Goal: Task Accomplishment & Management: Manage account settings

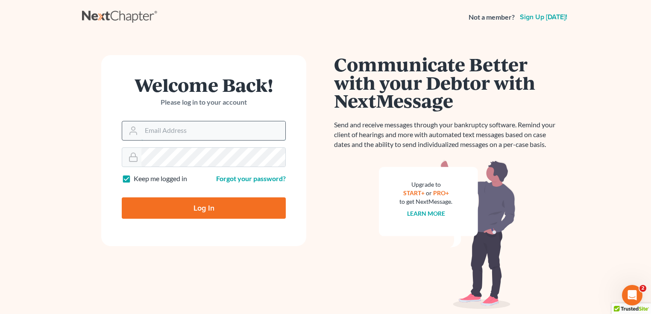
click at [215, 134] on input "Email Address" at bounding box center [213, 130] width 144 height 19
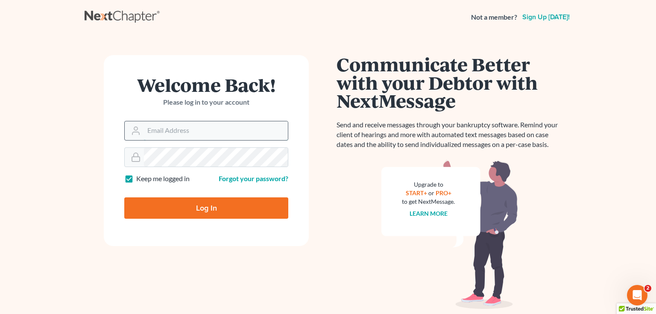
type input "[PERSON_NAME][EMAIL_ADDRESS][DOMAIN_NAME]"
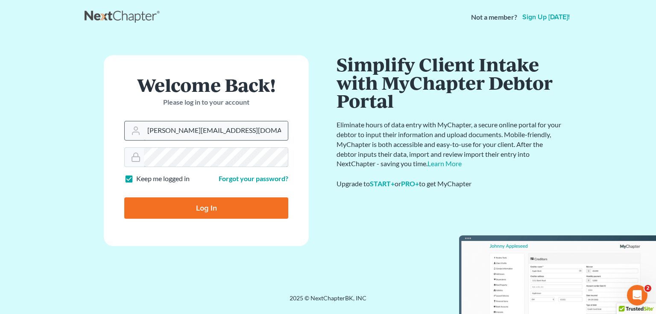
click at [124, 197] on input "Log In" at bounding box center [206, 207] width 164 height 21
type input "Thinking..."
click at [205, 136] on input "Email Address" at bounding box center [216, 130] width 144 height 19
type input "[PERSON_NAME][EMAIL_ADDRESS][DOMAIN_NAME]"
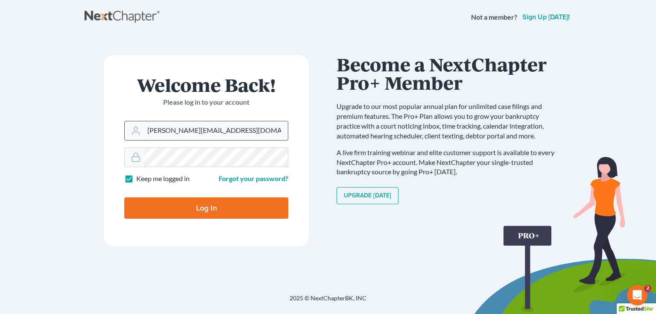
click at [124, 197] on input "Log In" at bounding box center [206, 207] width 164 height 21
type input "Thinking..."
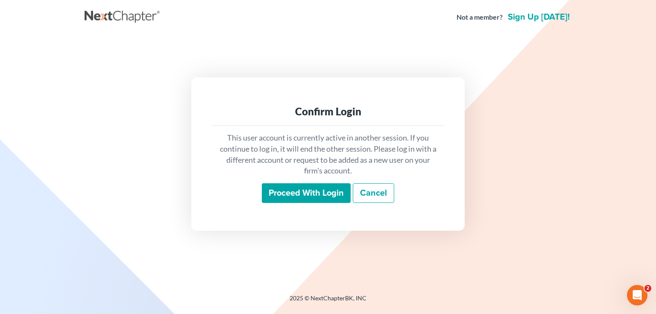
click at [309, 194] on input "Proceed with login" at bounding box center [306, 193] width 89 height 20
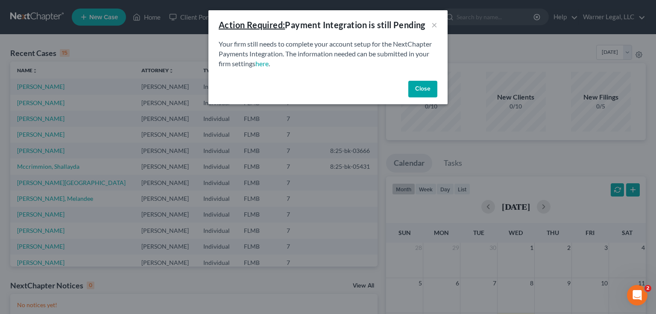
click at [431, 88] on button "Close" at bounding box center [423, 89] width 29 height 17
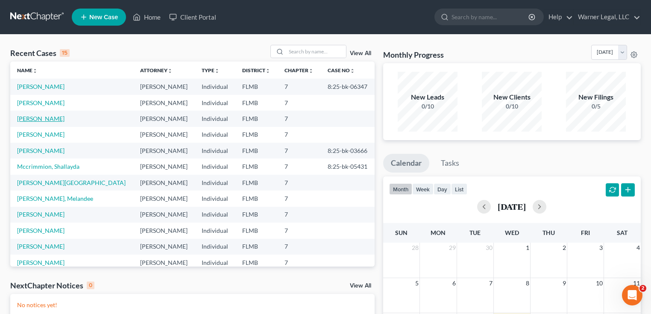
click at [39, 118] on link "[PERSON_NAME]" at bounding box center [40, 118] width 47 height 7
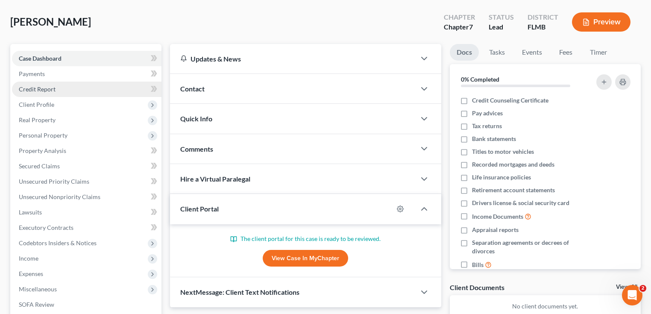
scroll to position [155, 0]
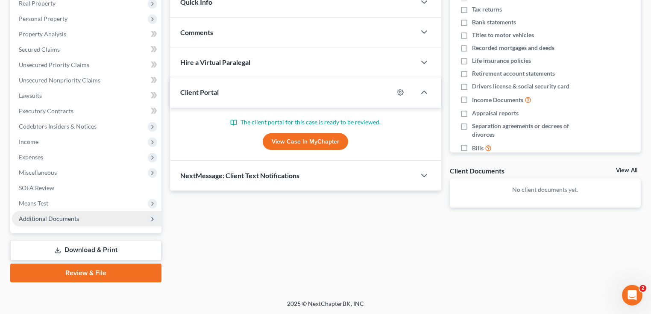
click at [65, 217] on span "Additional Documents" at bounding box center [49, 218] width 60 height 7
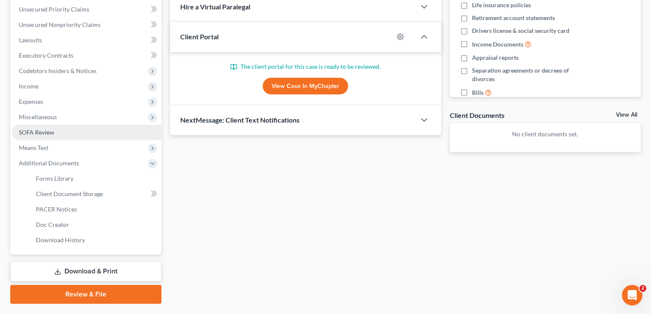
scroll to position [223, 0]
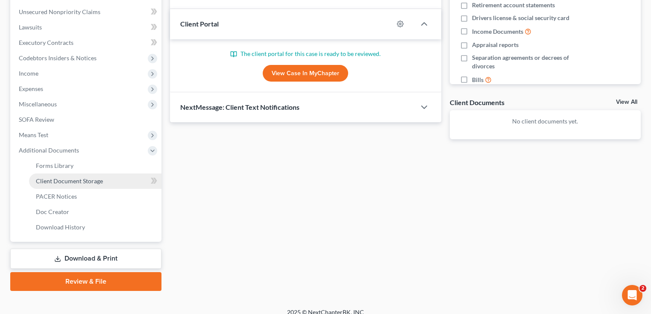
click at [85, 182] on span "Client Document Storage" at bounding box center [69, 180] width 67 height 7
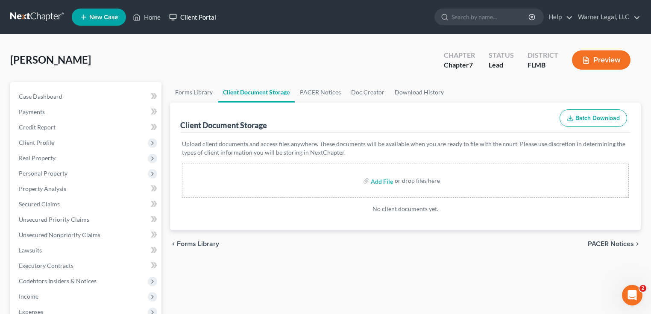
click at [203, 21] on link "Client Portal" at bounding box center [193, 16] width 56 height 15
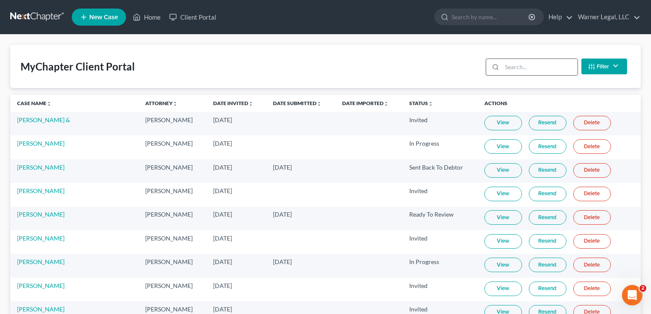
click at [494, 64] on icon at bounding box center [495, 67] width 7 height 7
click at [503, 68] on input "search" at bounding box center [540, 67] width 76 height 16
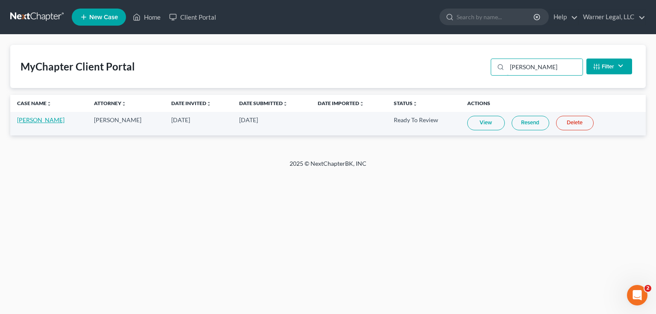
type input "caridi"
click at [48, 120] on link "[PERSON_NAME]" at bounding box center [40, 119] width 47 height 7
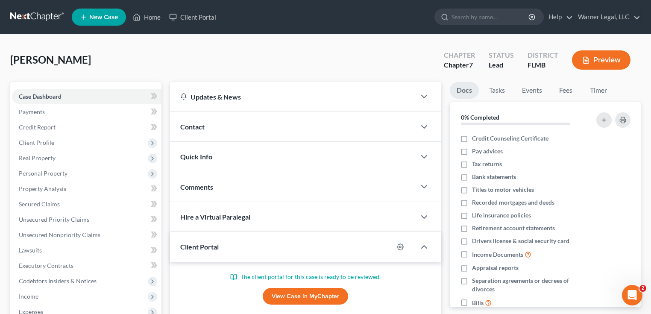
scroll to position [155, 0]
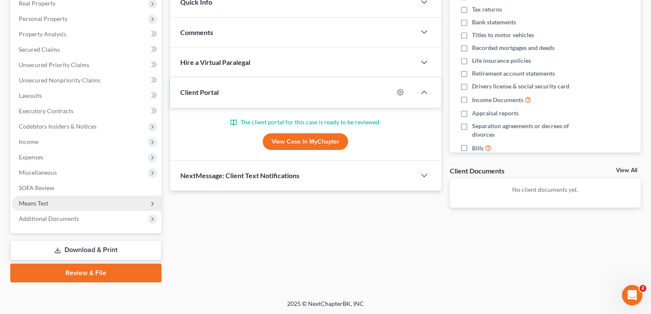
click at [77, 197] on span "Means Test" at bounding box center [87, 203] width 150 height 15
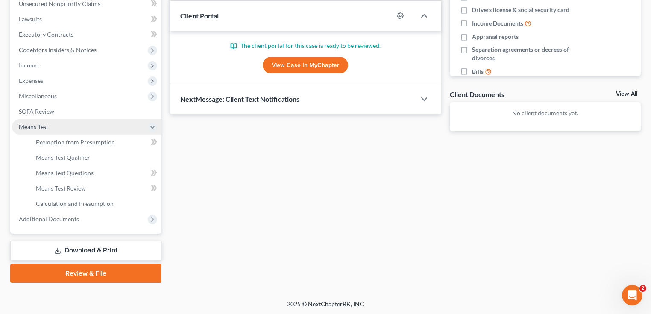
scroll to position [232, 0]
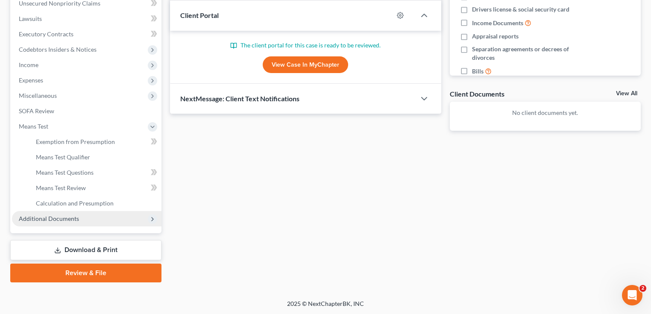
click at [91, 221] on span "Additional Documents" at bounding box center [87, 218] width 150 height 15
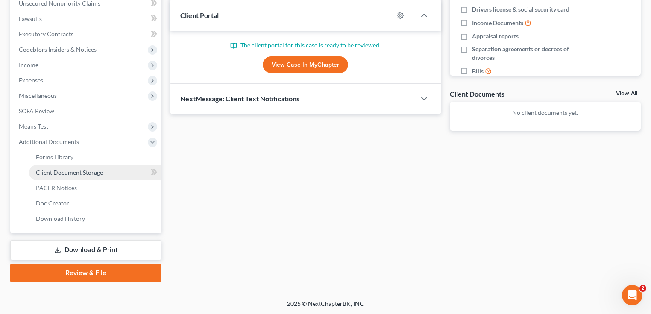
click at [95, 173] on span "Client Document Storage" at bounding box center [69, 172] width 67 height 7
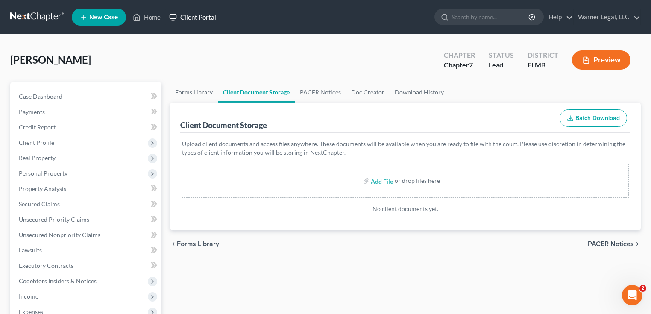
click at [212, 21] on link "Client Portal" at bounding box center [193, 16] width 56 height 15
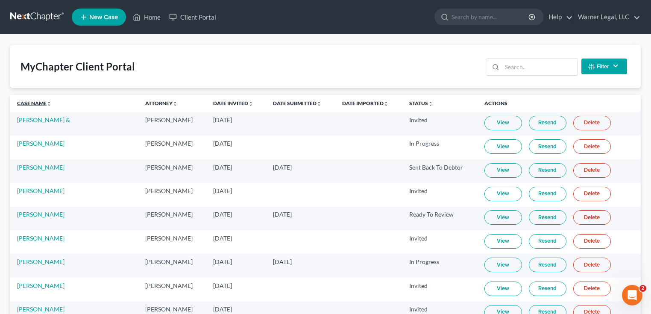
click at [49, 105] on icon "unfold_more" at bounding box center [49, 103] width 5 height 5
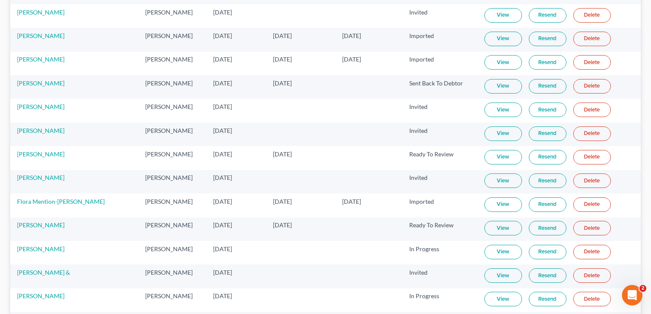
scroll to position [444, 0]
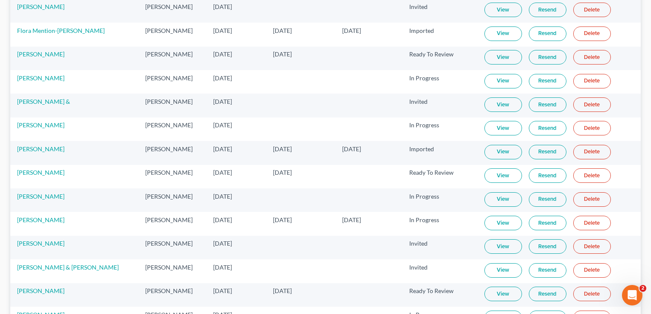
click at [508, 173] on link "View" at bounding box center [504, 175] width 38 height 15
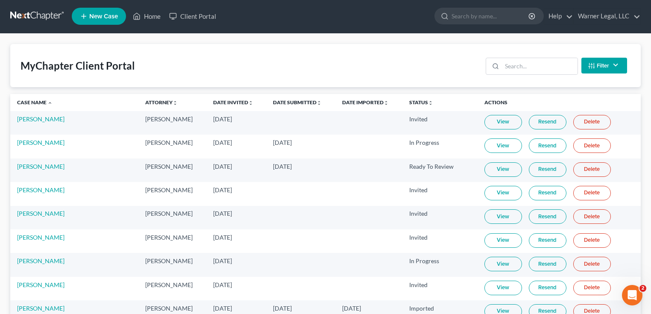
scroll to position [0, 0]
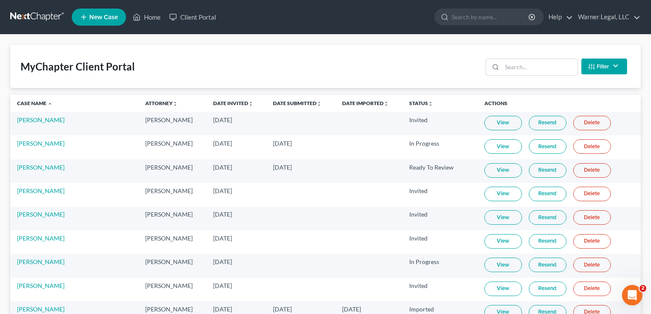
click at [42, 21] on link at bounding box center [37, 16] width 55 height 15
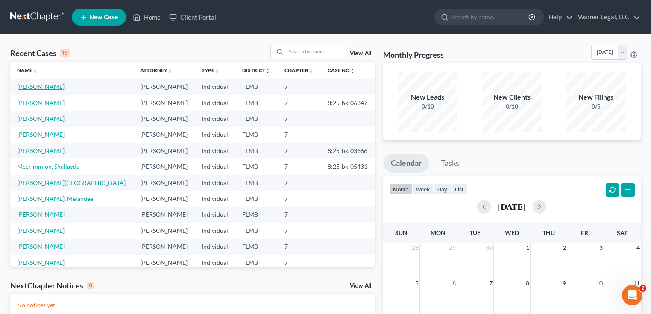
click at [41, 87] on link "[PERSON_NAME]" at bounding box center [40, 86] width 47 height 7
click at [45, 87] on link "[PERSON_NAME]" at bounding box center [40, 86] width 47 height 7
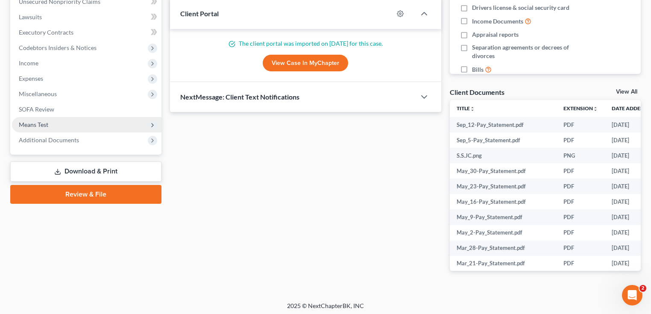
scroll to position [236, 0]
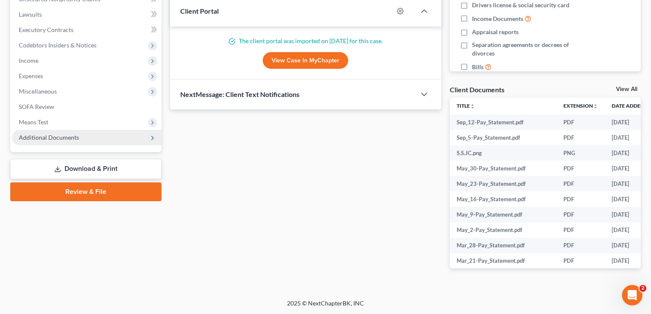
click at [45, 135] on span "Additional Documents" at bounding box center [49, 137] width 60 height 7
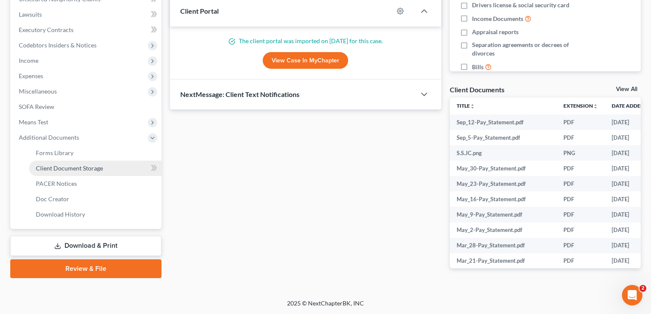
click at [68, 168] on span "Client Document Storage" at bounding box center [69, 168] width 67 height 7
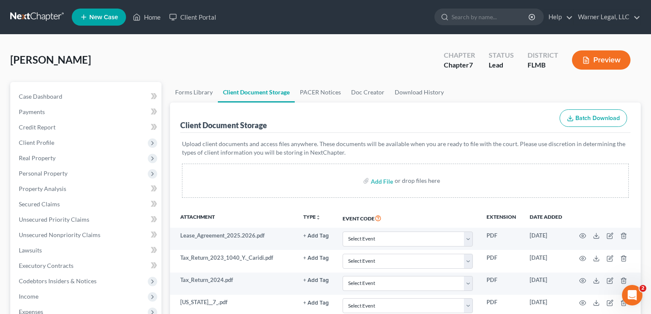
click at [591, 122] on button "Batch Download" at bounding box center [594, 118] width 68 height 18
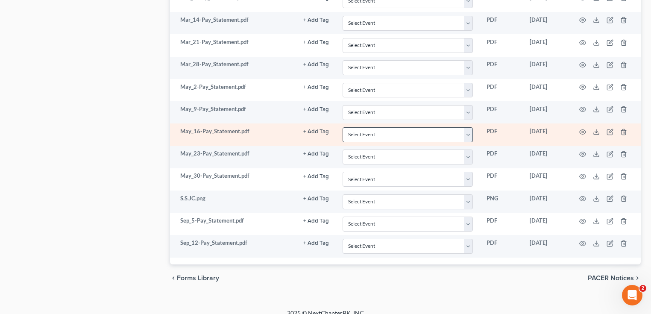
scroll to position [888, 0]
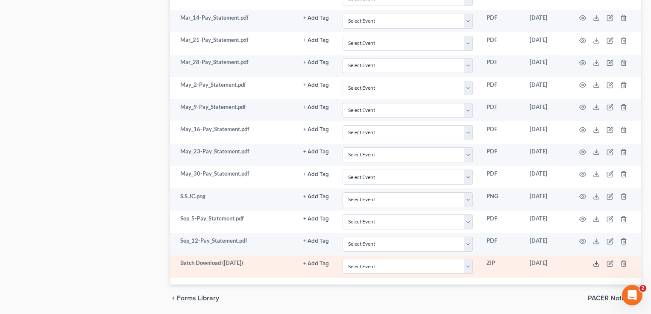
click at [597, 261] on line at bounding box center [597, 262] width 0 height 3
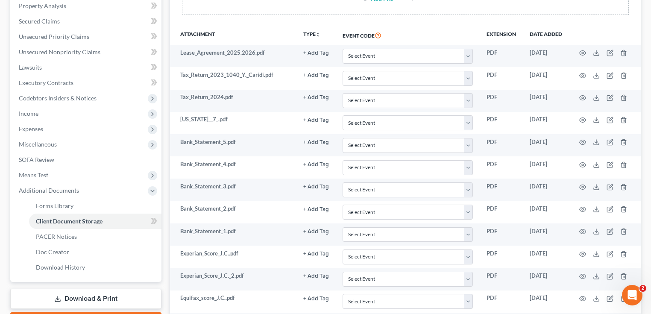
scroll to position [33, 0]
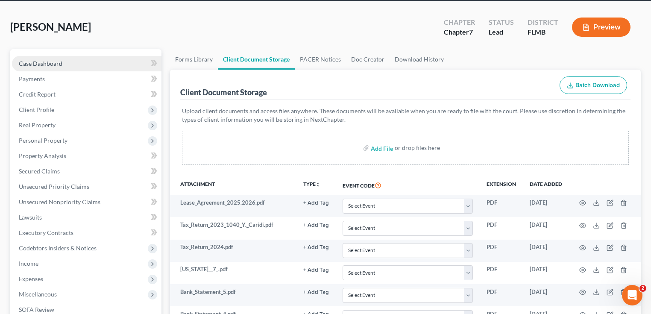
click at [56, 65] on span "Case Dashboard" at bounding box center [41, 63] width 44 height 7
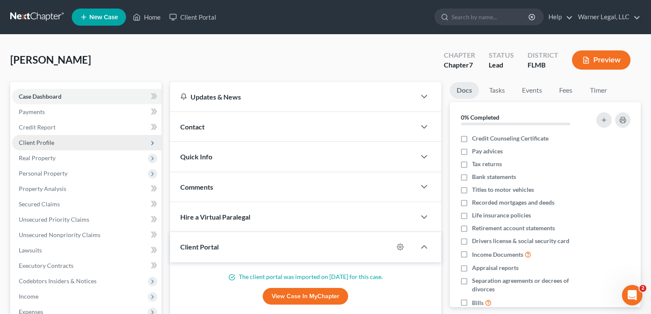
click at [51, 142] on span "Client Profile" at bounding box center [36, 142] width 35 height 7
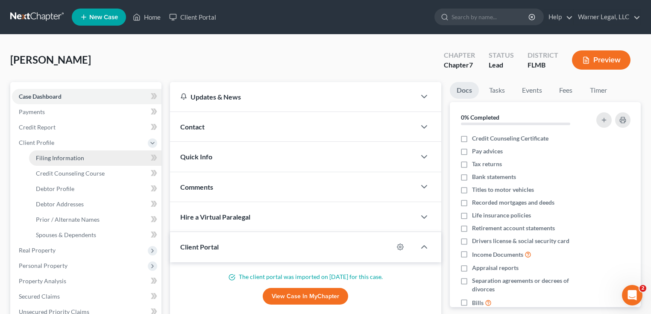
click at [83, 154] on link "Filing Information" at bounding box center [95, 157] width 132 height 15
select select "1"
select select "0"
select select "9"
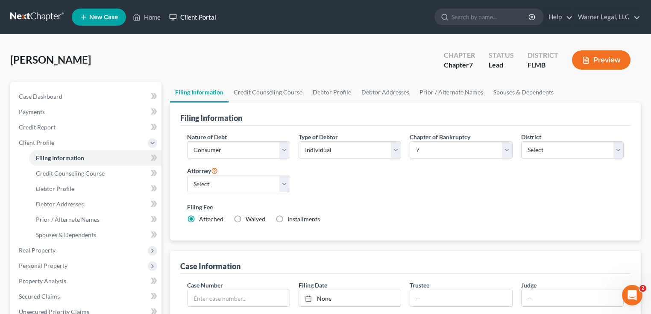
click at [200, 24] on link "Client Portal" at bounding box center [193, 16] width 56 height 15
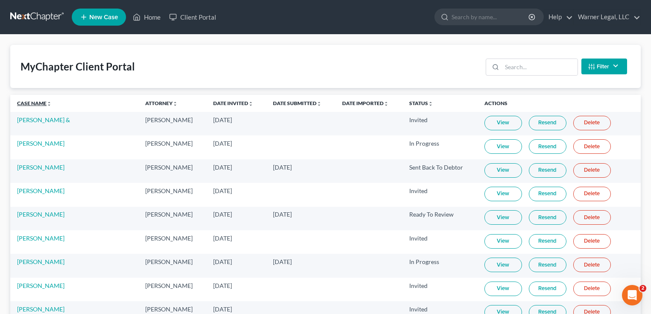
click at [51, 104] on icon "unfold_more" at bounding box center [49, 103] width 5 height 5
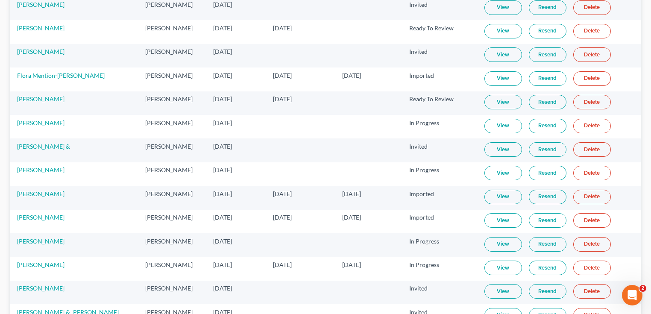
scroll to position [513, 0]
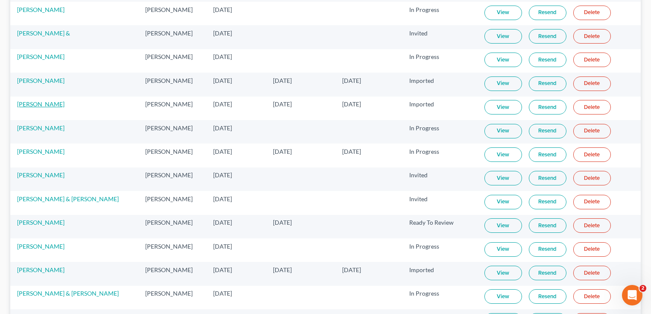
click at [46, 102] on link "[PERSON_NAME]" at bounding box center [40, 103] width 47 height 7
